Goal: Navigation & Orientation: Find specific page/section

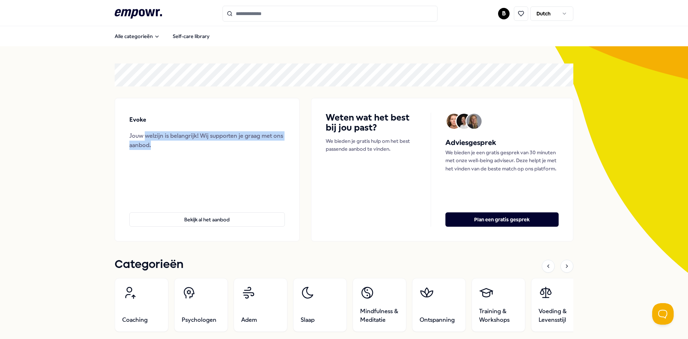
drag, startPoint x: 142, startPoint y: 135, endPoint x: 221, endPoint y: 147, distance: 79.8
click at [221, 147] on div "Jouw welzijn is belangrijk! Wij supporten je graag met ons aanbod." at bounding box center [207, 140] width 156 height 18
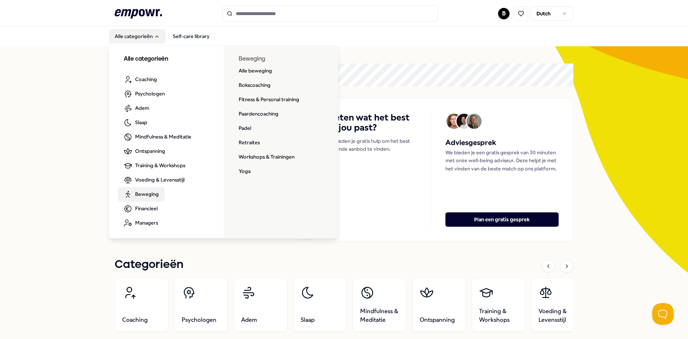
click at [150, 194] on span "Beweging" at bounding box center [147, 194] width 24 height 8
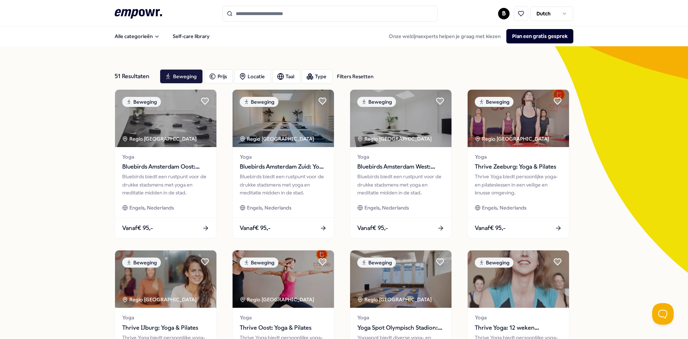
click at [506, 13] on html ".empowr-logo_svg__cls-1{fill:#03032f} B Dutch Alle categorieën Self-care librar…" at bounding box center [344, 169] width 688 height 339
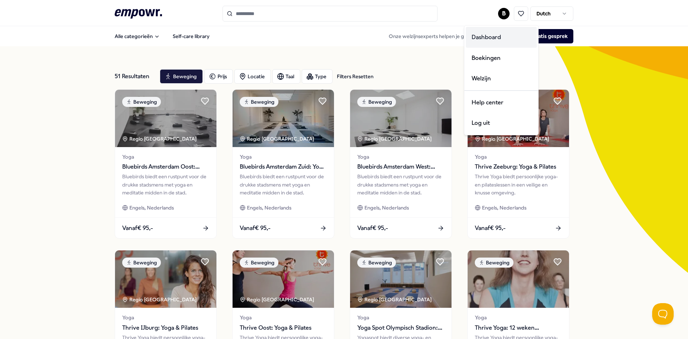
click at [510, 36] on div "Dashboard" at bounding box center [501, 37] width 71 height 21
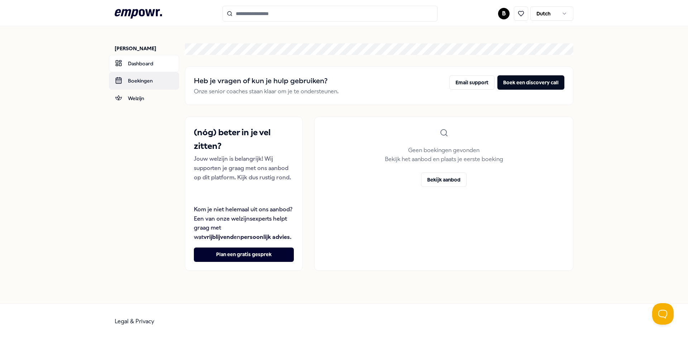
click at [151, 78] on link "Boekingen" at bounding box center [144, 80] width 70 height 17
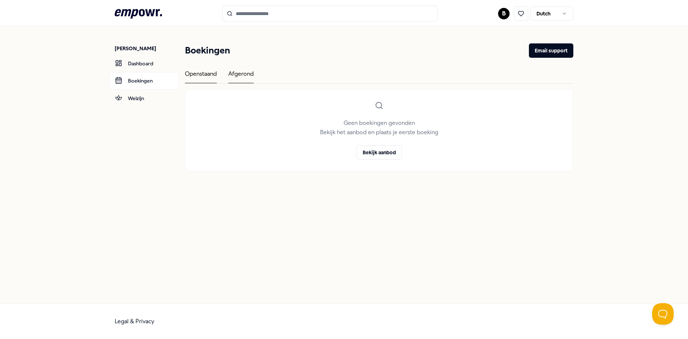
click at [243, 79] on div "Afgerond" at bounding box center [240, 76] width 25 height 14
click at [137, 100] on link "Welzijn" at bounding box center [144, 98] width 70 height 17
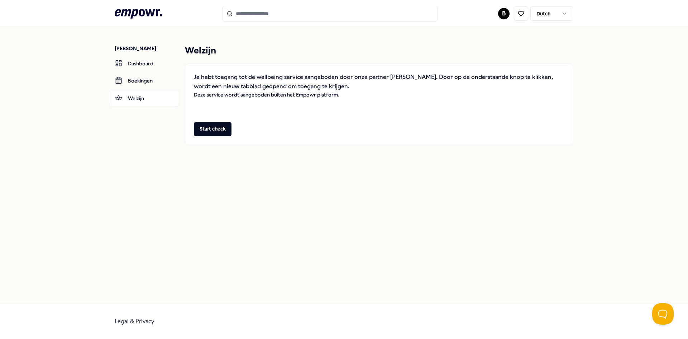
click at [141, 53] on div "[PERSON_NAME]" at bounding box center [147, 48] width 65 height 10
click at [141, 62] on link "Dashboard" at bounding box center [144, 63] width 70 height 17
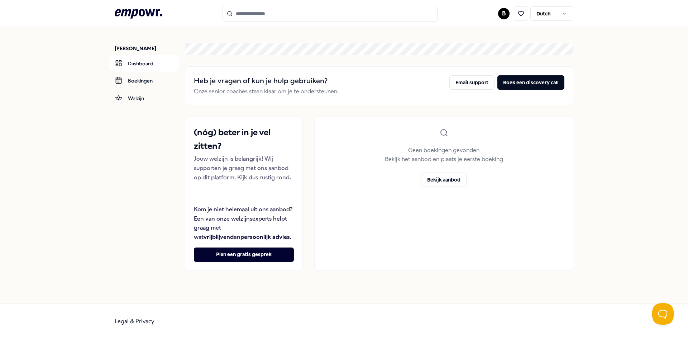
click at [560, 21] on div ".empowr-logo_svg__cls-1{fill:#03032f} B Dutch" at bounding box center [344, 14] width 459 height 16
click at [505, 12] on html ".empowr-logo_svg__cls-1{fill:#03032f} B Dutch [PERSON_NAME] Dashboard Boekingen…" at bounding box center [344, 169] width 688 height 339
click at [374, 57] on html ".empowr-logo_svg__cls-1{fill:#03032f} B Dutch [PERSON_NAME] Dashboard Boekingen…" at bounding box center [344, 169] width 688 height 339
click at [121, 2] on header ".empowr-logo_svg__cls-1{fill:#03032f} B Dutch" at bounding box center [344, 13] width 688 height 26
click at [123, 14] on icon ".empowr-logo_svg__cls-1{fill:#03032f}" at bounding box center [138, 13] width 47 height 13
